Goal: Submit feedback/report problem

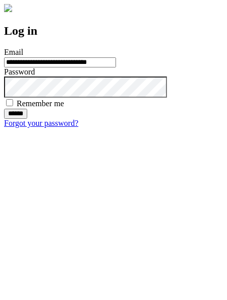
click at [27, 119] on input "******" at bounding box center [15, 114] width 23 height 10
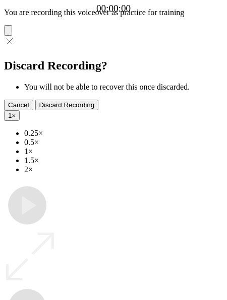
type input "**********"
